Goal: Information Seeking & Learning: Check status

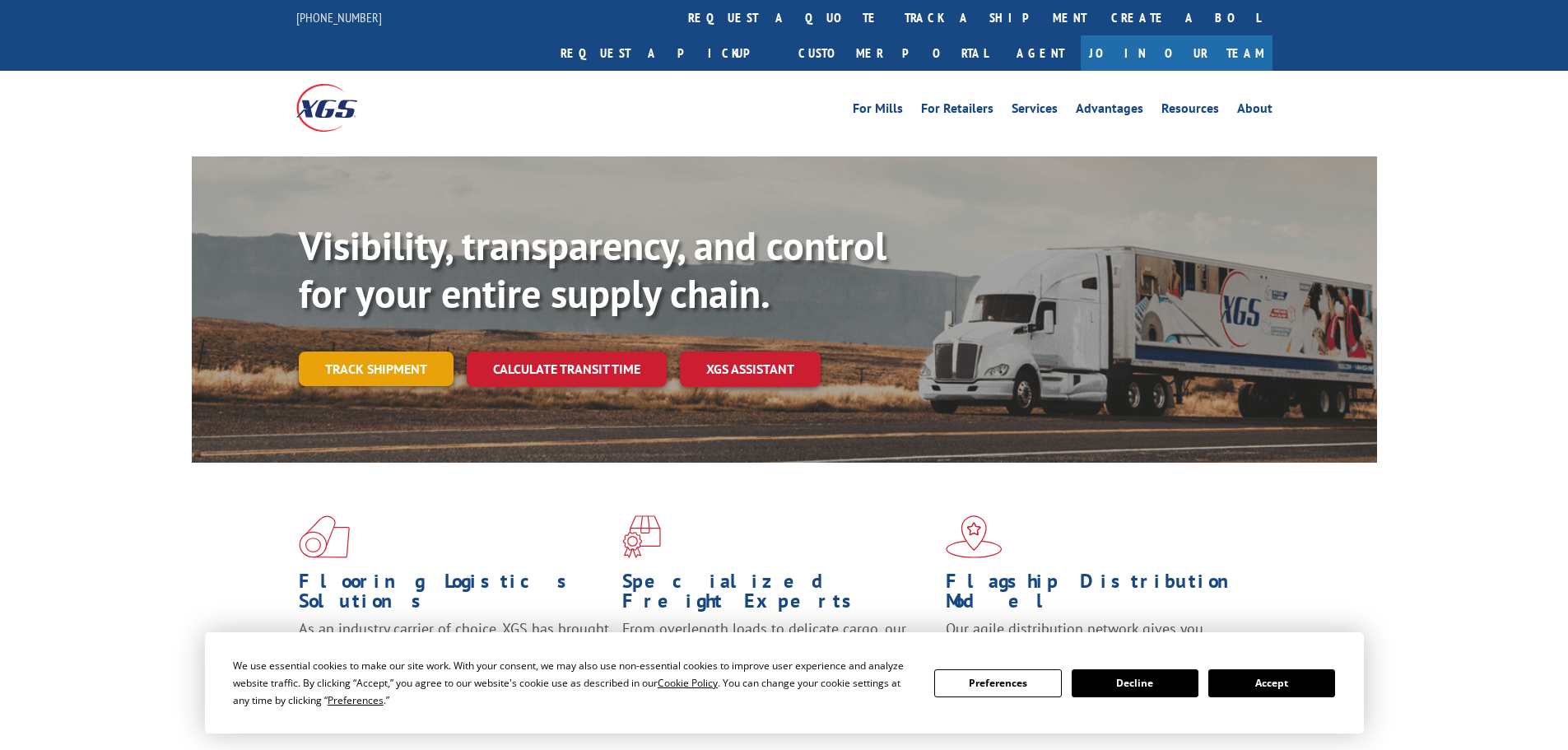
click at [381, 352] on link "Track shipment" at bounding box center [376, 369] width 155 height 35
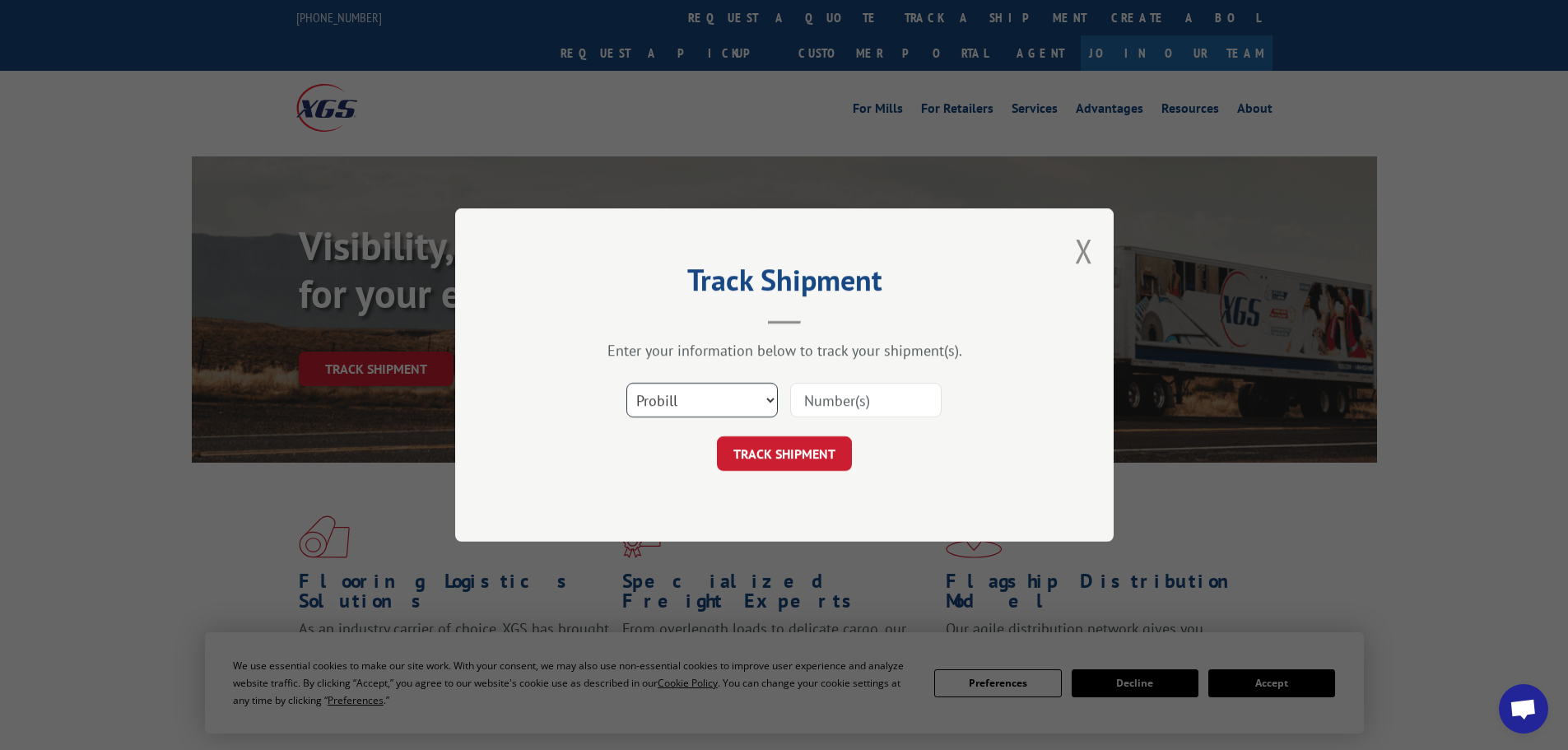
click at [676, 394] on select "Select category... Probill BOL PO" at bounding box center [701, 401] width 152 height 35
select select "po"
click at [626, 383] on select "Select category... Probill BOL PO" at bounding box center [701, 401] width 152 height 35
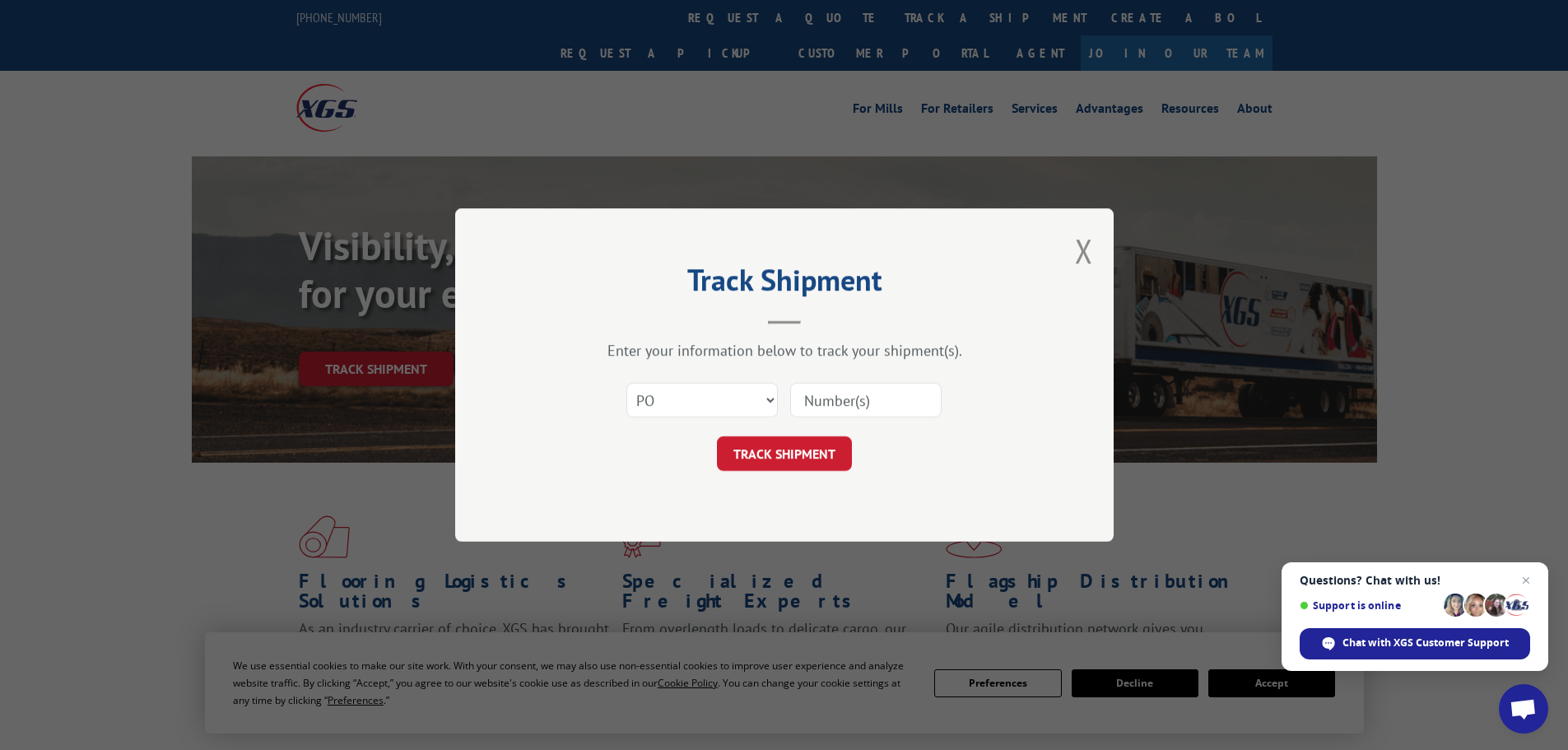
click at [806, 401] on input at bounding box center [866, 401] width 152 height 35
paste input "22533616"
type input "22533616"
click at [793, 450] on button "TRACK SHIPMENT" at bounding box center [784, 454] width 135 height 35
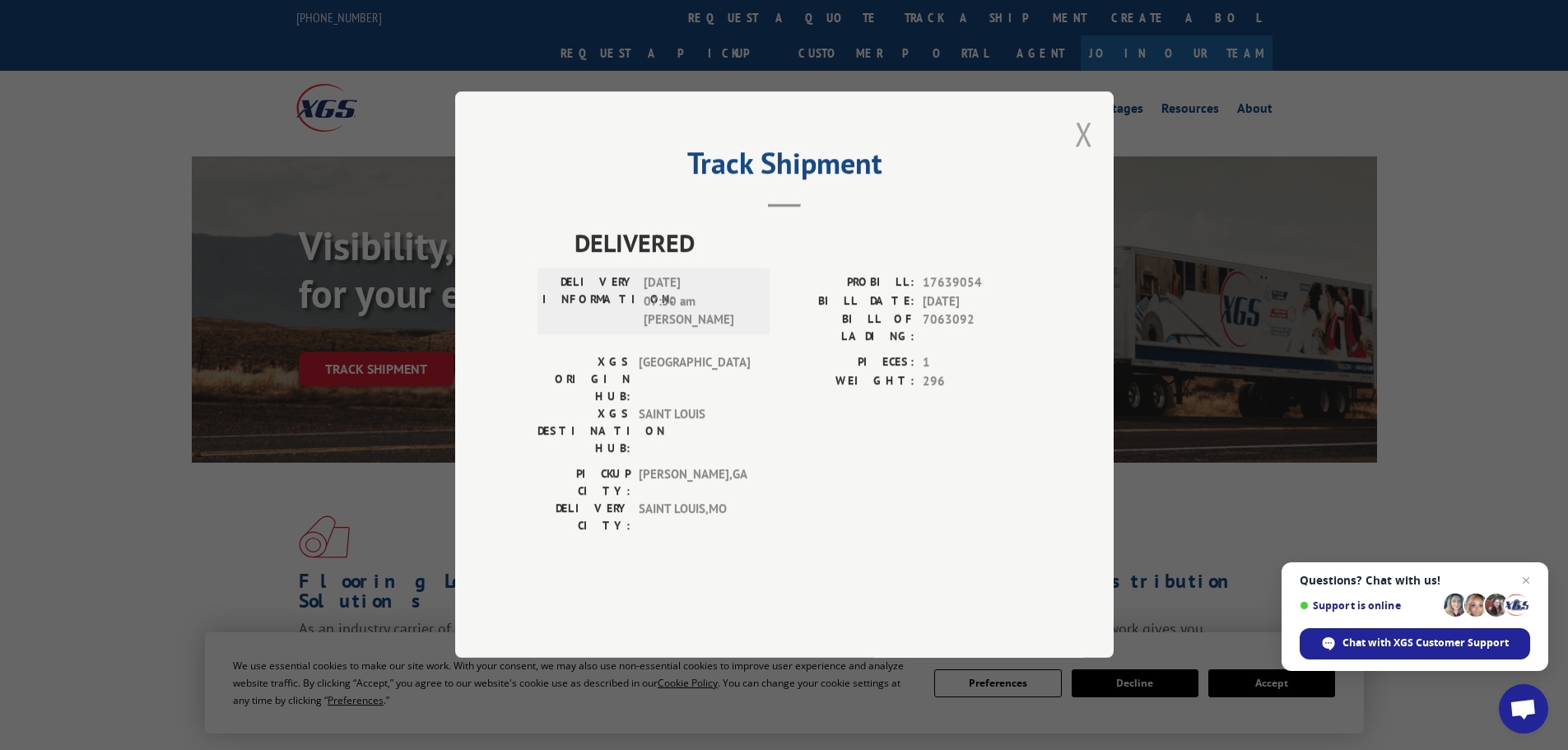
click at [1090, 156] on button "Close modal" at bounding box center [1084, 134] width 18 height 44
